Goal: Task Accomplishment & Management: Manage account settings

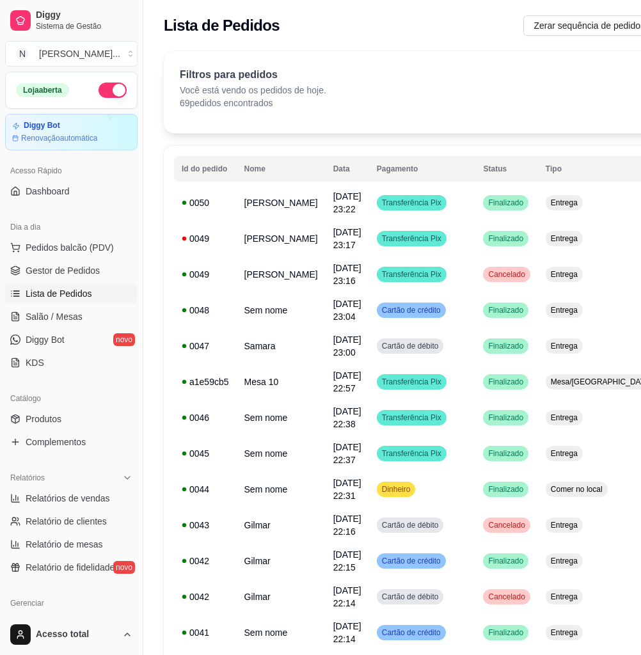
drag, startPoint x: 0, startPoint y: 0, endPoint x: 32, endPoint y: 471, distance: 471.7
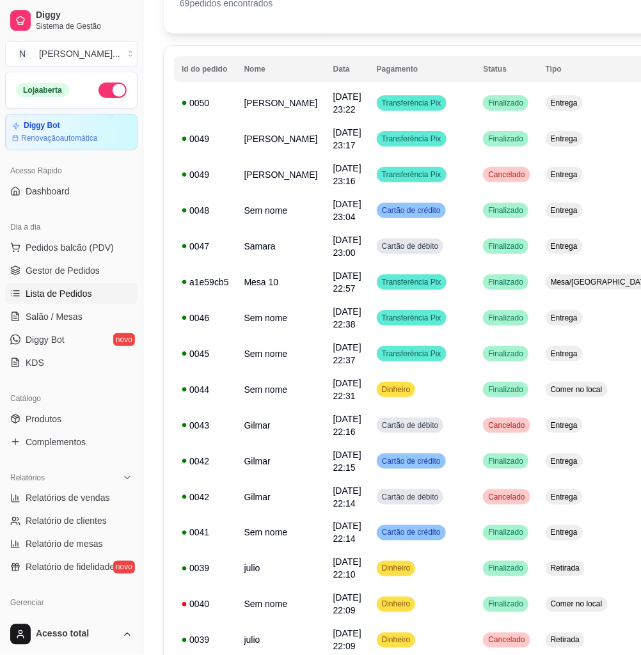
scroll to position [252, 0]
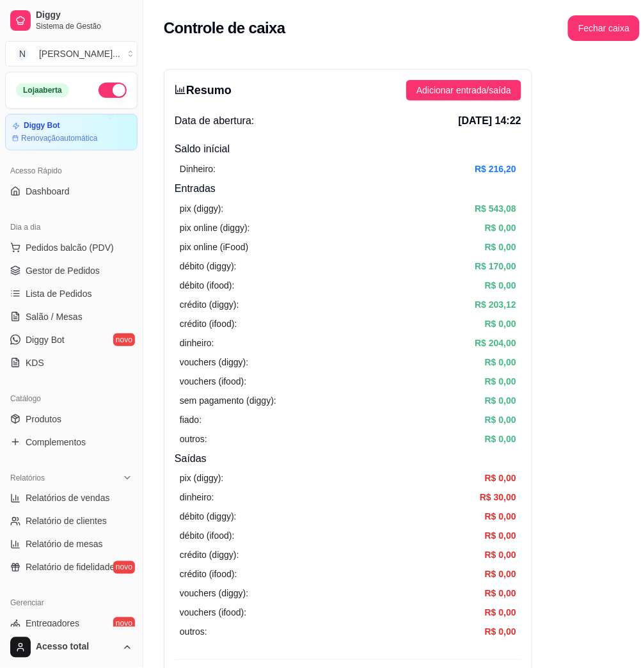
click at [72, 209] on div "Loja aberta Diggy Bot Renovação automática Acesso Rápido Dashboard Dia a dia Pe…" at bounding box center [71, 349] width 143 height 555
click at [75, 294] on span "Lista de Pedidos" at bounding box center [59, 293] width 66 height 13
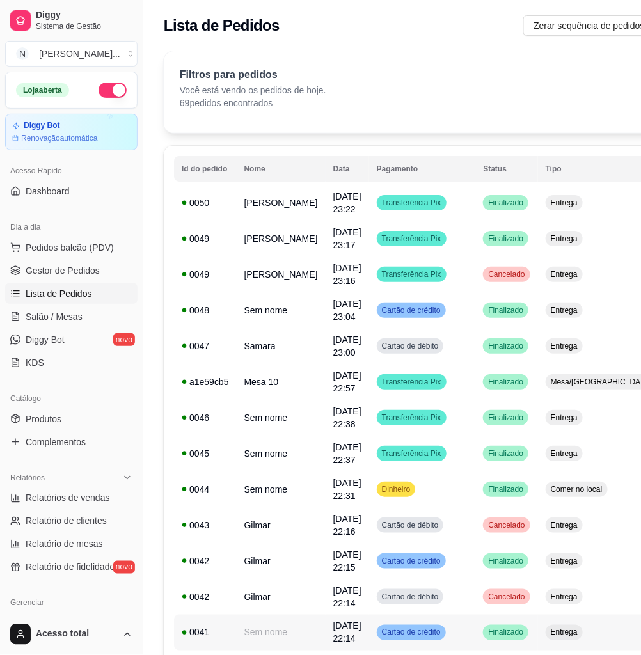
click at [284, 633] on td "Sem nome" at bounding box center [281, 632] width 89 height 36
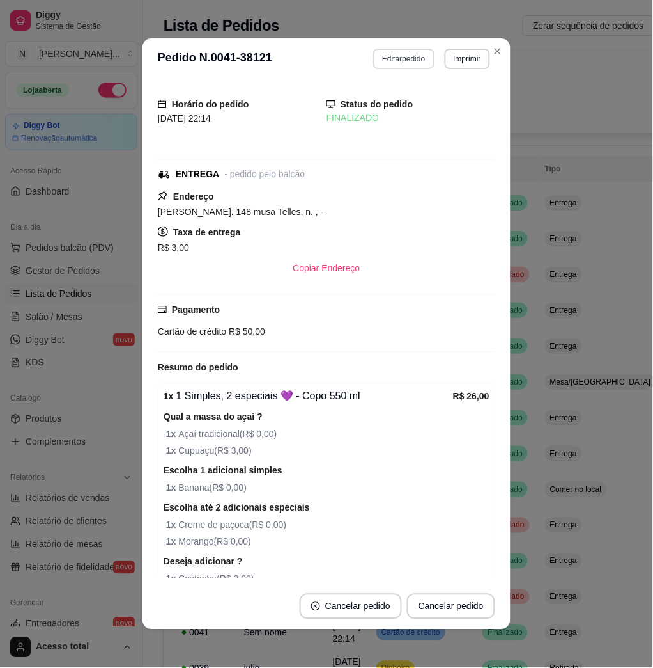
click at [400, 62] on button "Editar pedido" at bounding box center [403, 59] width 61 height 20
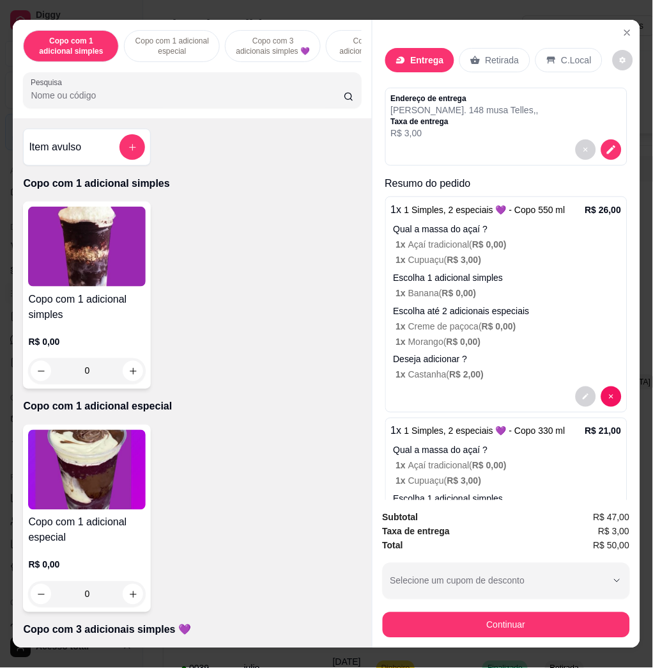
click at [499, 625] on button "Continuar" at bounding box center [506, 625] width 247 height 26
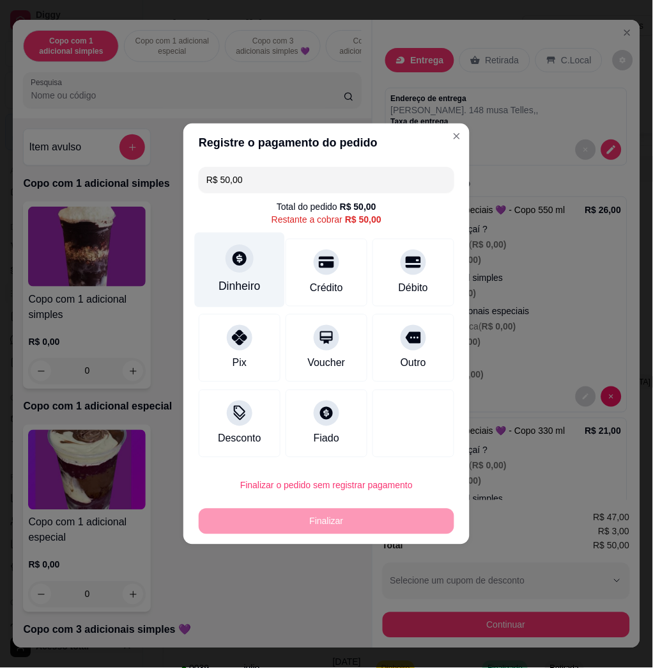
click at [257, 285] on div "Dinheiro" at bounding box center [240, 286] width 42 height 17
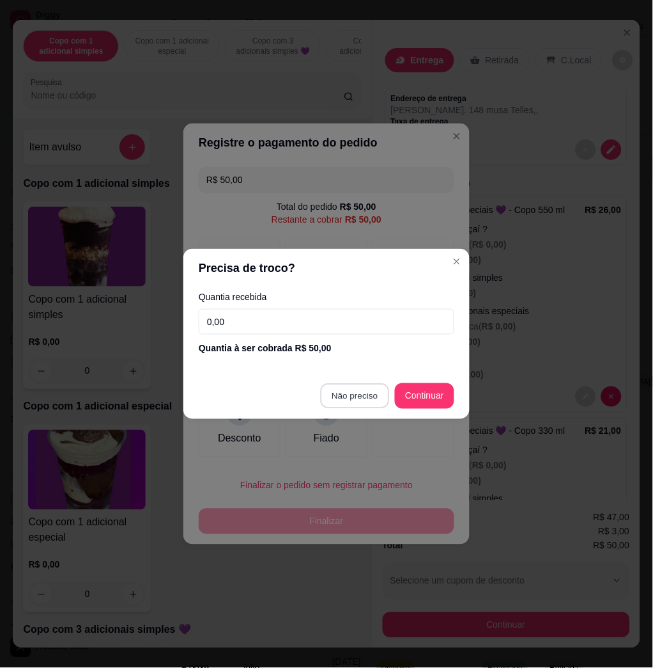
type input "R$ 0,00"
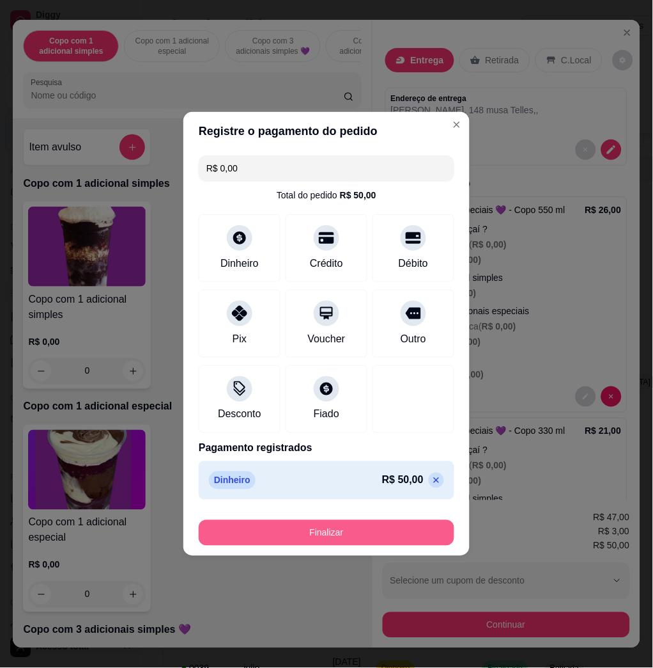
click at [405, 536] on button "Finalizar" at bounding box center [327, 533] width 256 height 26
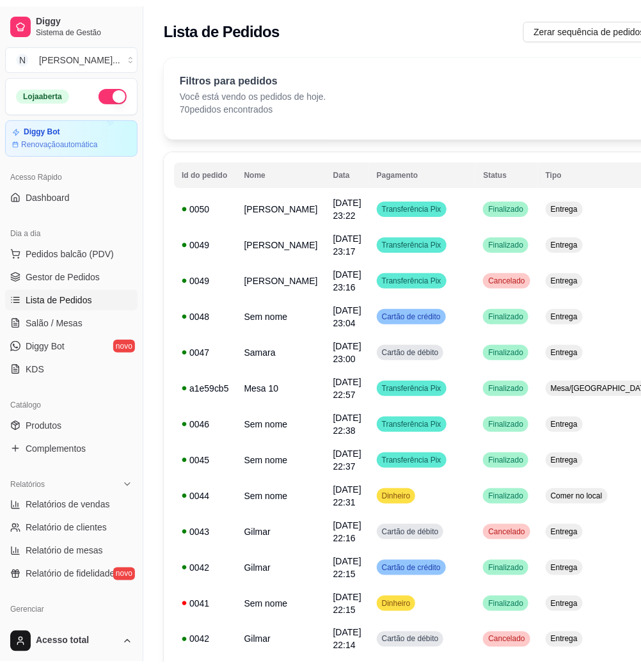
scroll to position [252, 0]
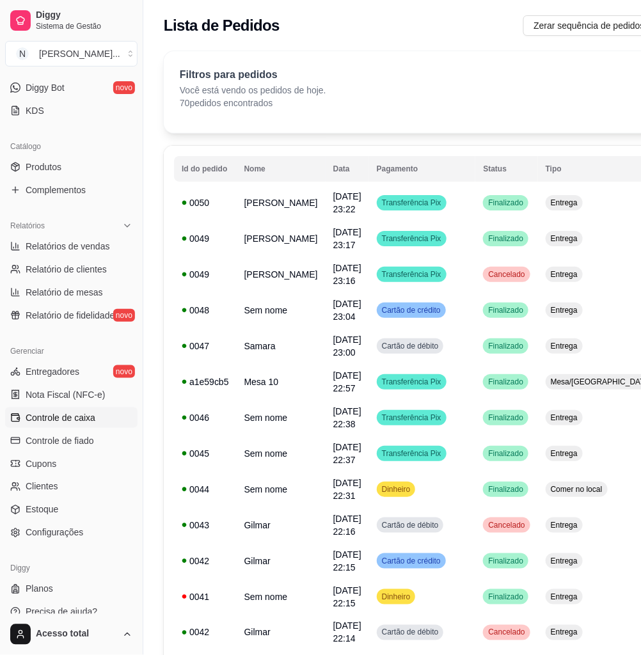
click at [93, 417] on span "Controle de caixa" at bounding box center [61, 417] width 70 height 13
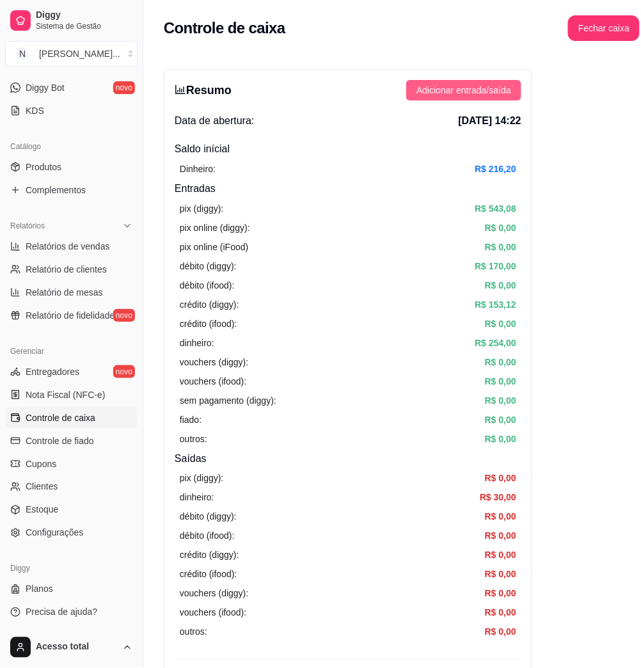
click at [430, 96] on span "Adicionar entrada/saída" at bounding box center [463, 90] width 95 height 14
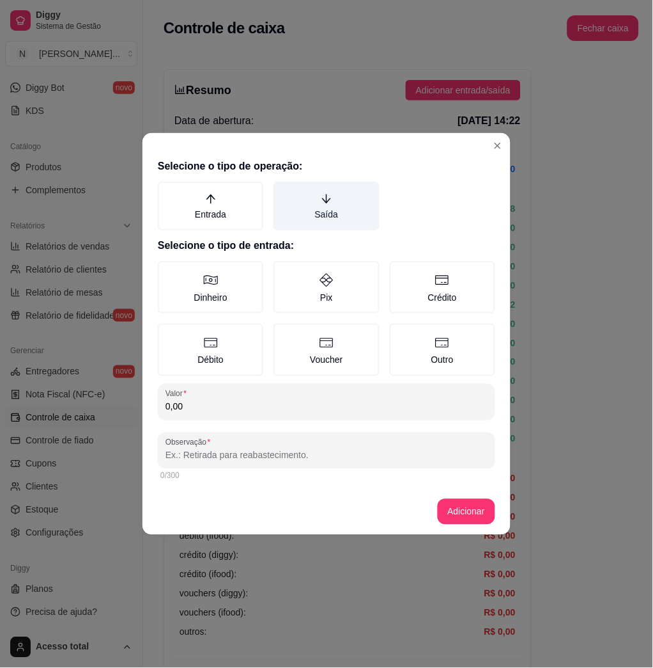
click at [331, 212] on label "Saída" at bounding box center [327, 206] width 106 height 49
click at [283, 191] on button "Saída" at bounding box center [278, 186] width 10 height 10
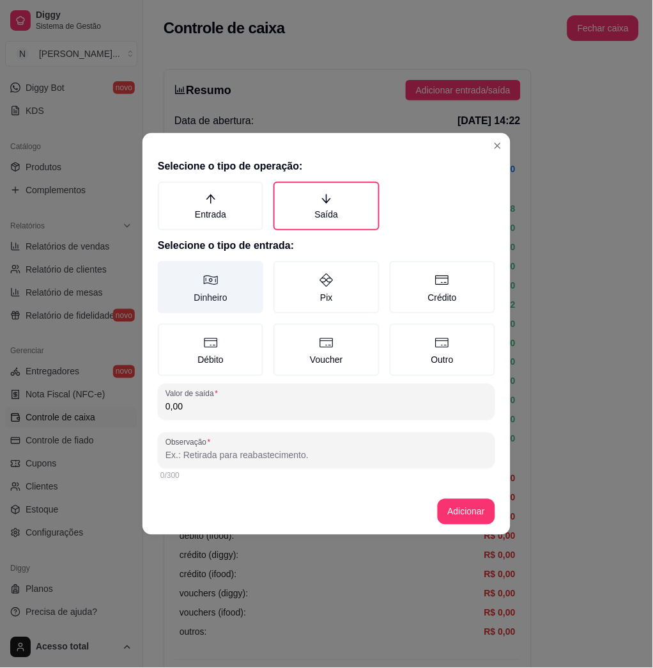
click at [210, 299] on label "Dinheiro" at bounding box center [211, 287] width 106 height 52
click at [168, 270] on button "Dinheiro" at bounding box center [162, 265] width 10 height 10
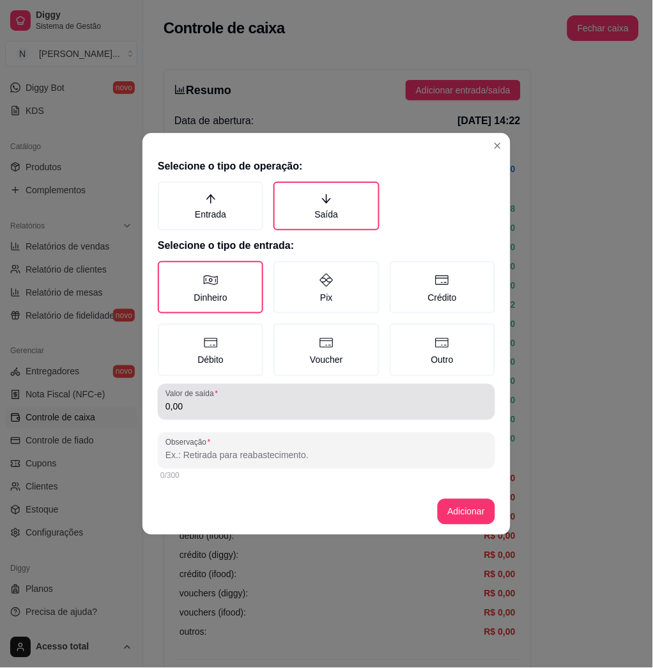
drag, startPoint x: 223, startPoint y: 403, endPoint x: 237, endPoint y: 389, distance: 19.9
click at [223, 404] on input "0,00" at bounding box center [327, 406] width 322 height 13
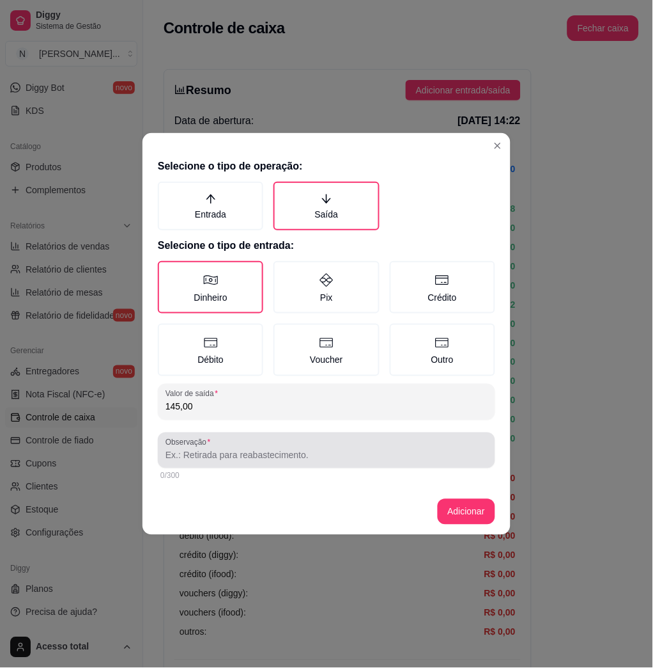
type input "145,00"
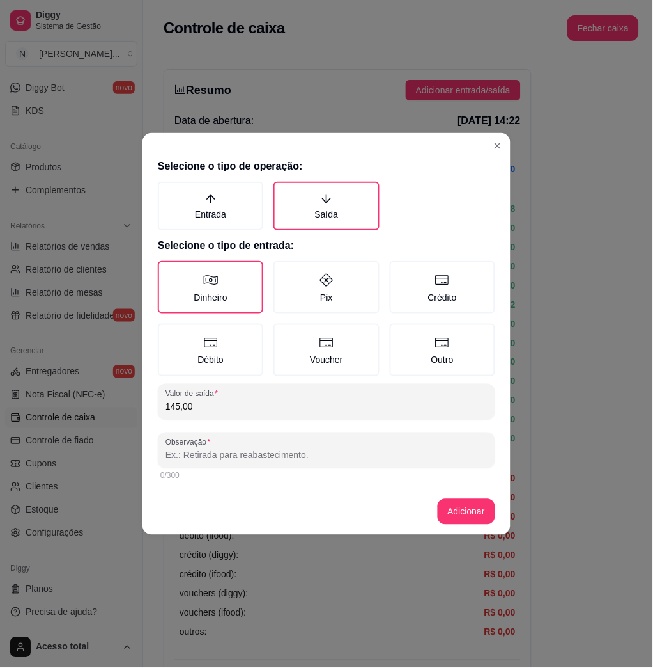
click at [278, 457] on input "Observação" at bounding box center [327, 455] width 322 height 13
type input "entregador"
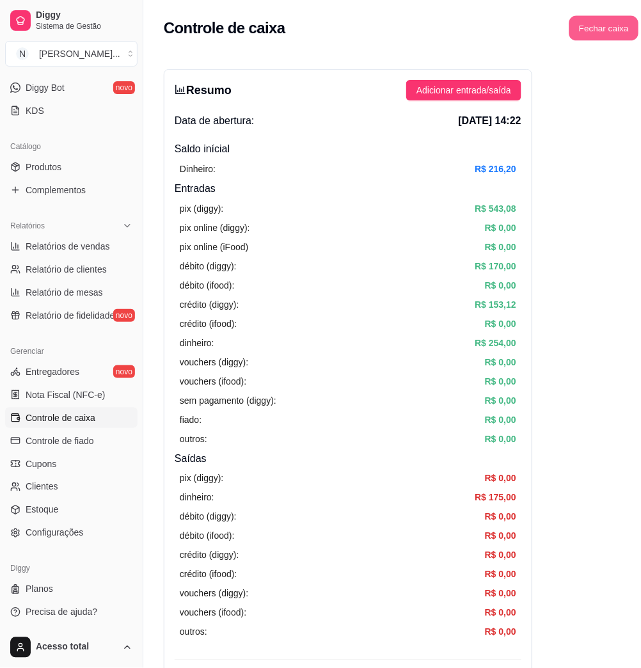
click at [586, 29] on button "Fechar caixa" at bounding box center [604, 28] width 70 height 25
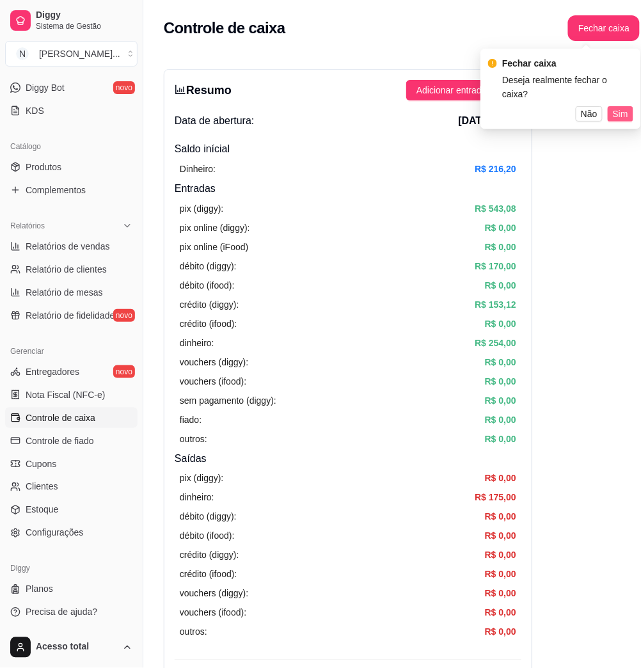
click at [621, 107] on span "Sim" at bounding box center [620, 114] width 15 height 14
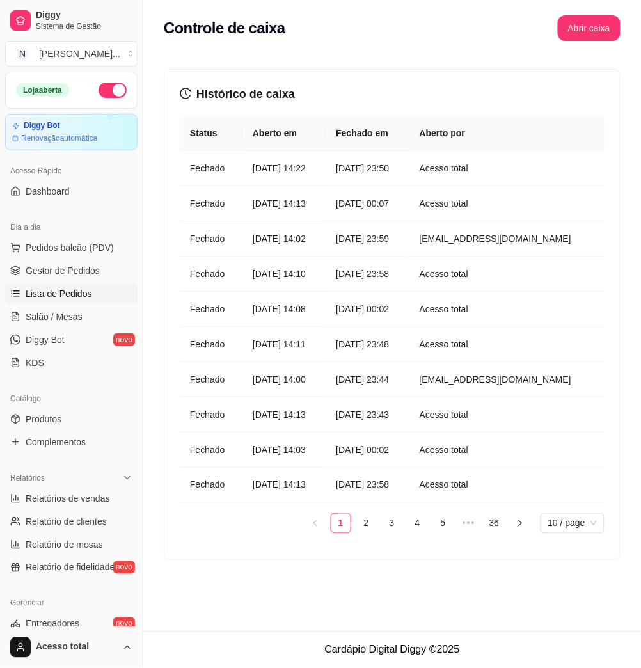
click at [89, 292] on span "Lista de Pedidos" at bounding box center [59, 293] width 66 height 13
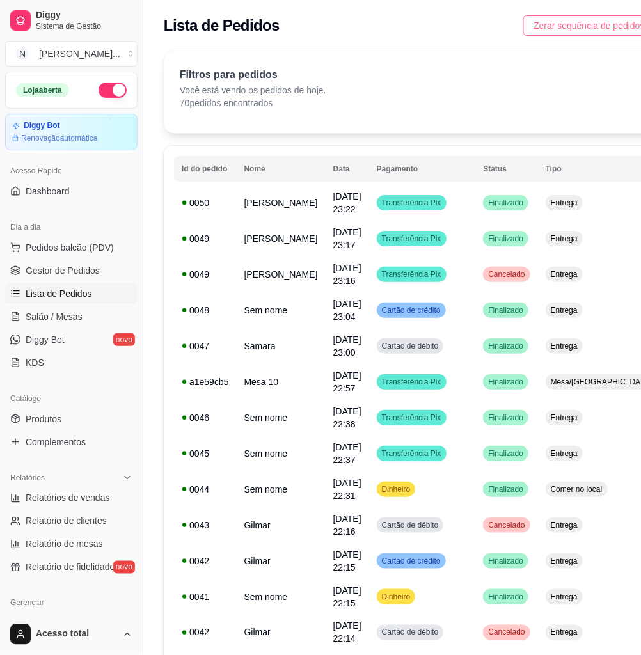
click at [564, 24] on span "Zerar sequência de pedidos" at bounding box center [588, 26] width 111 height 14
